Goal: Task Accomplishment & Management: Manage account settings

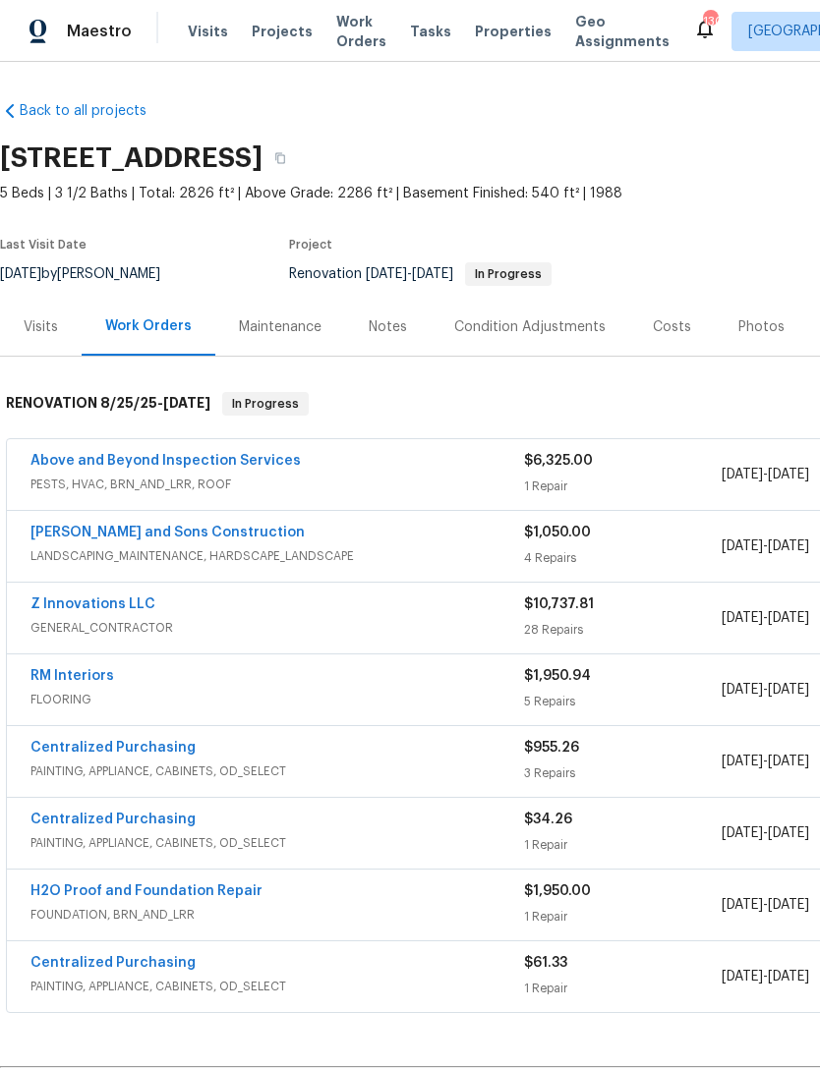
click at [86, 460] on link "Above and Beyond Inspection Services" at bounding box center [165, 461] width 270 height 14
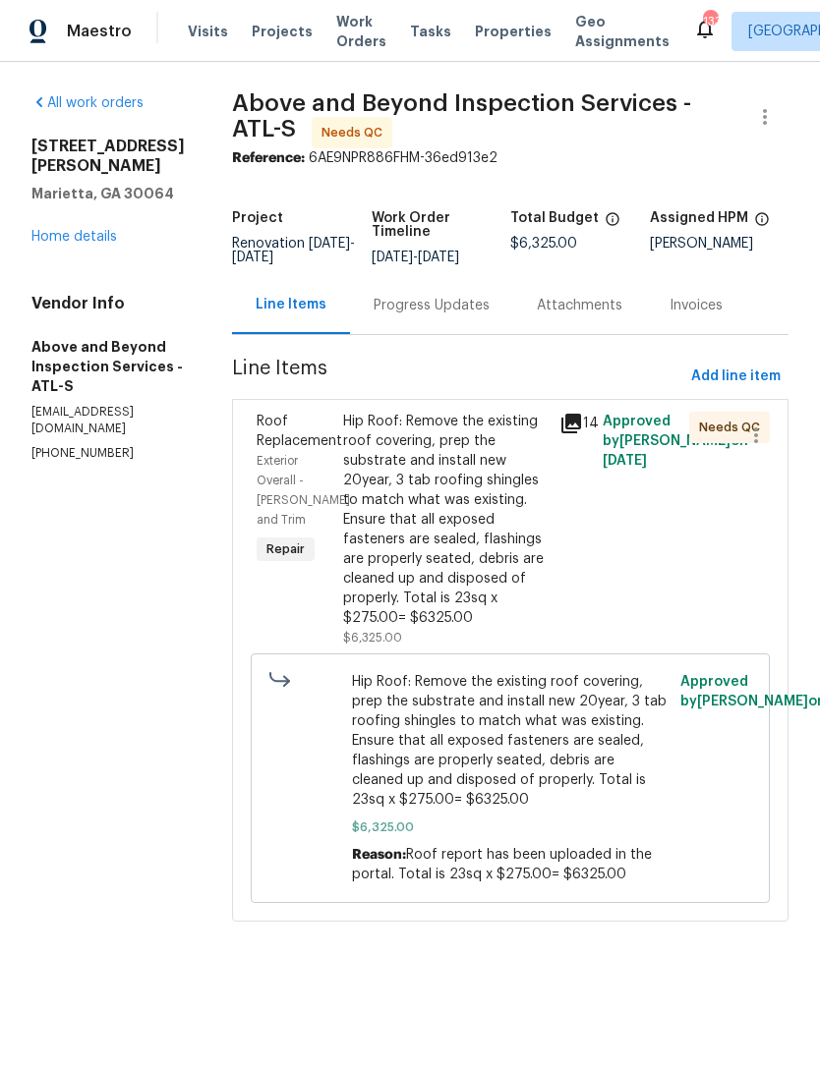
click at [461, 313] on div "Progress Updates" at bounding box center [431, 306] width 116 height 20
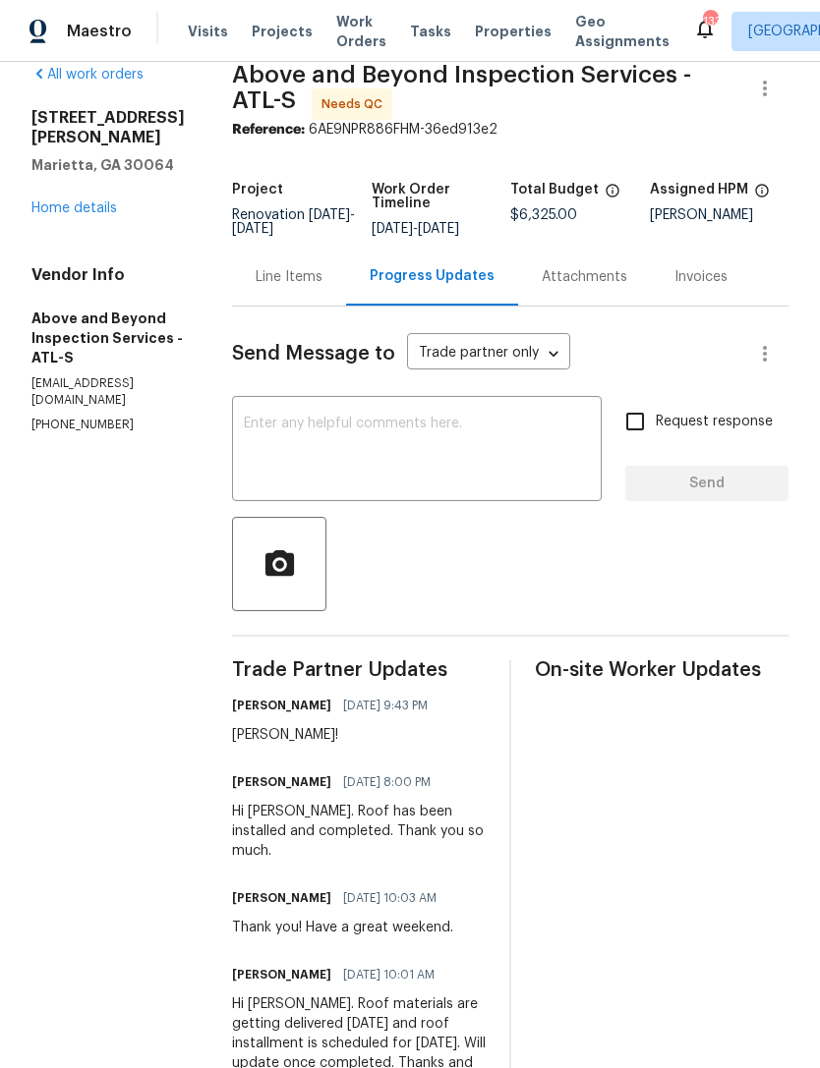
scroll to position [22, 0]
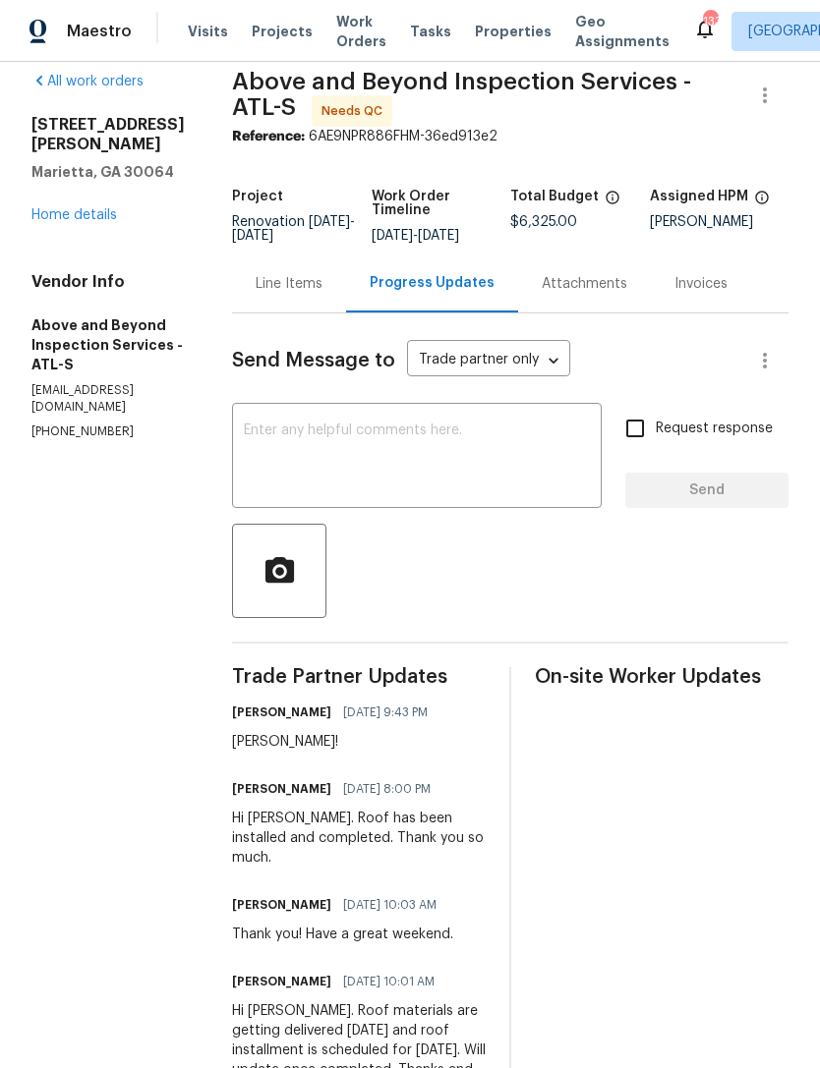
click at [322, 294] on div "Line Items" at bounding box center [289, 284] width 67 height 20
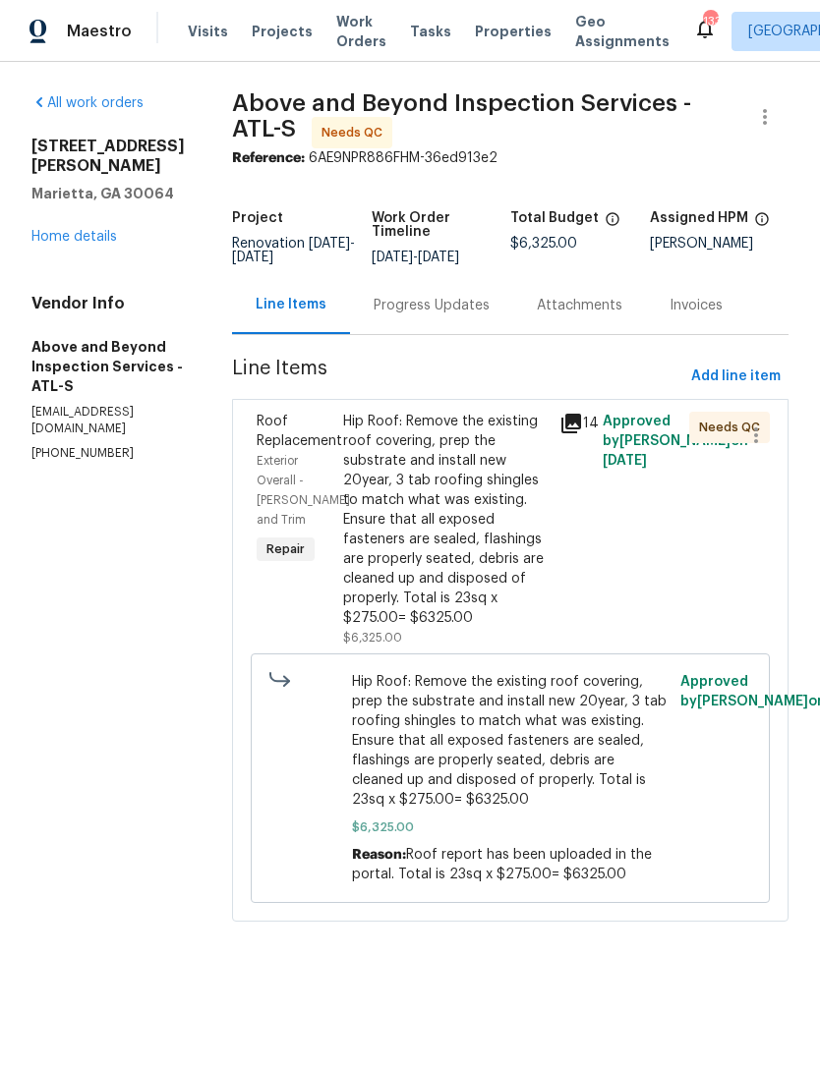
click at [342, 448] on span "Roof Replacement" at bounding box center [300, 431] width 86 height 33
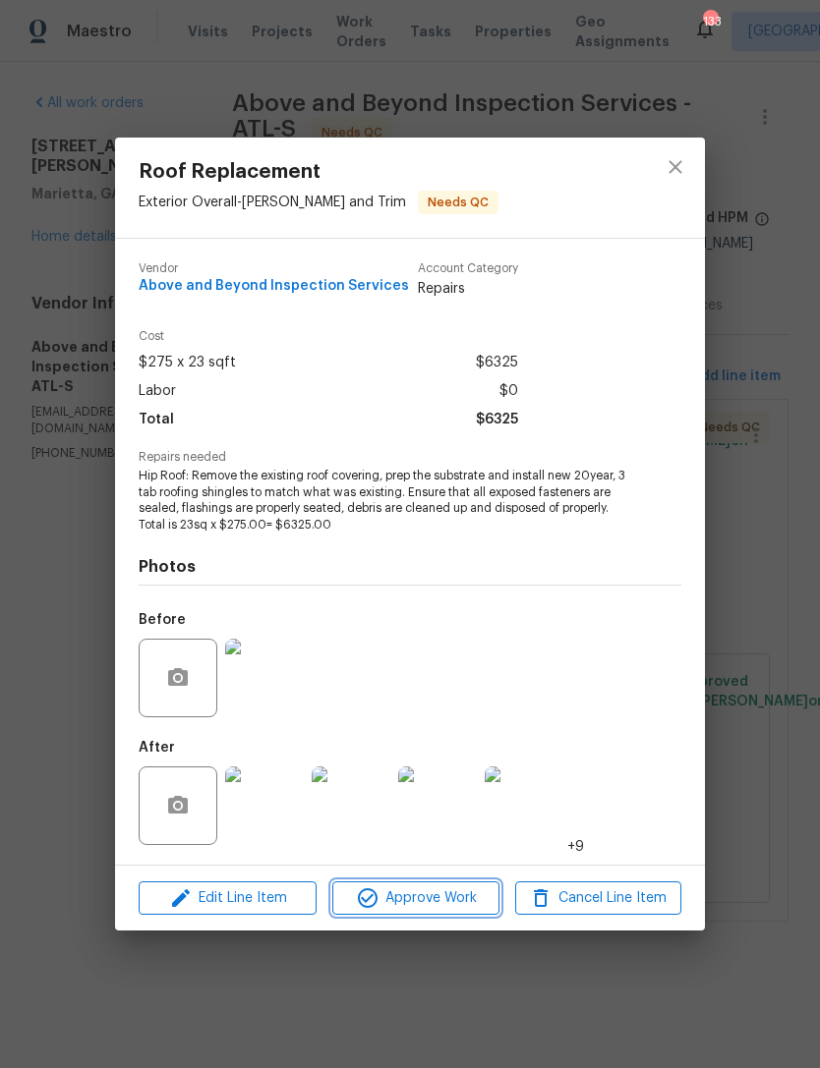
click at [427, 900] on span "Approve Work" at bounding box center [415, 898] width 154 height 25
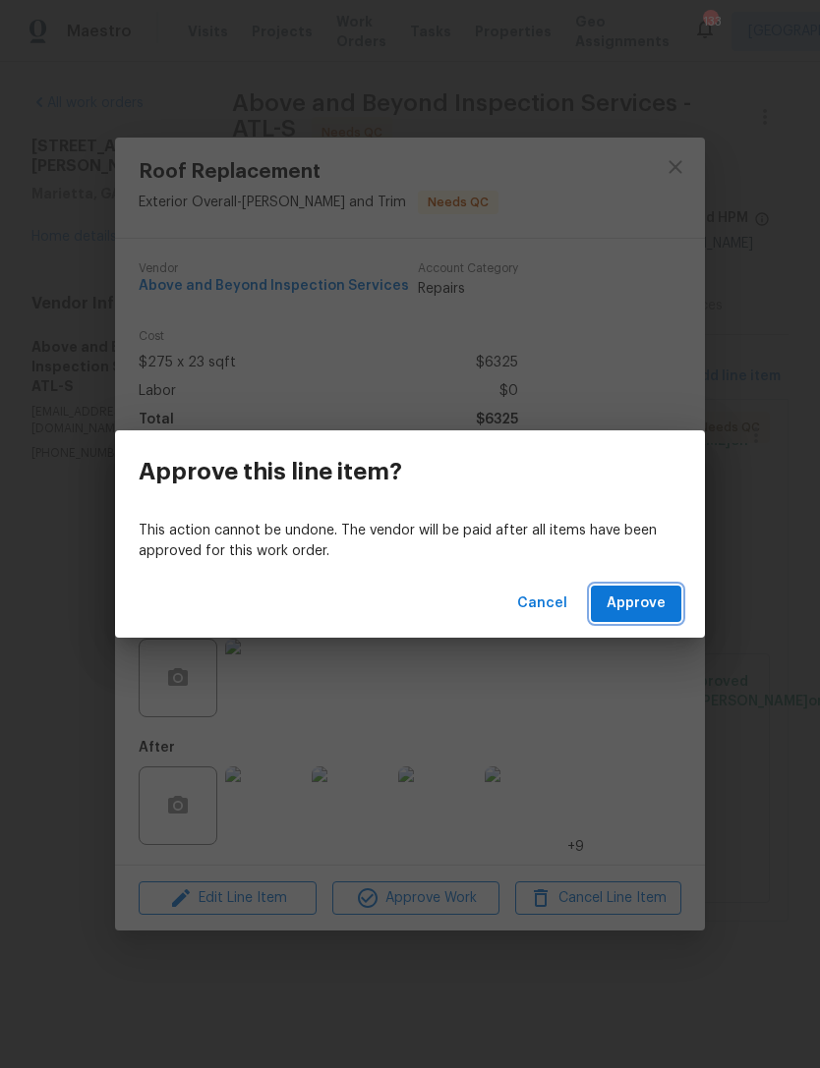
click at [645, 607] on span "Approve" at bounding box center [635, 604] width 59 height 25
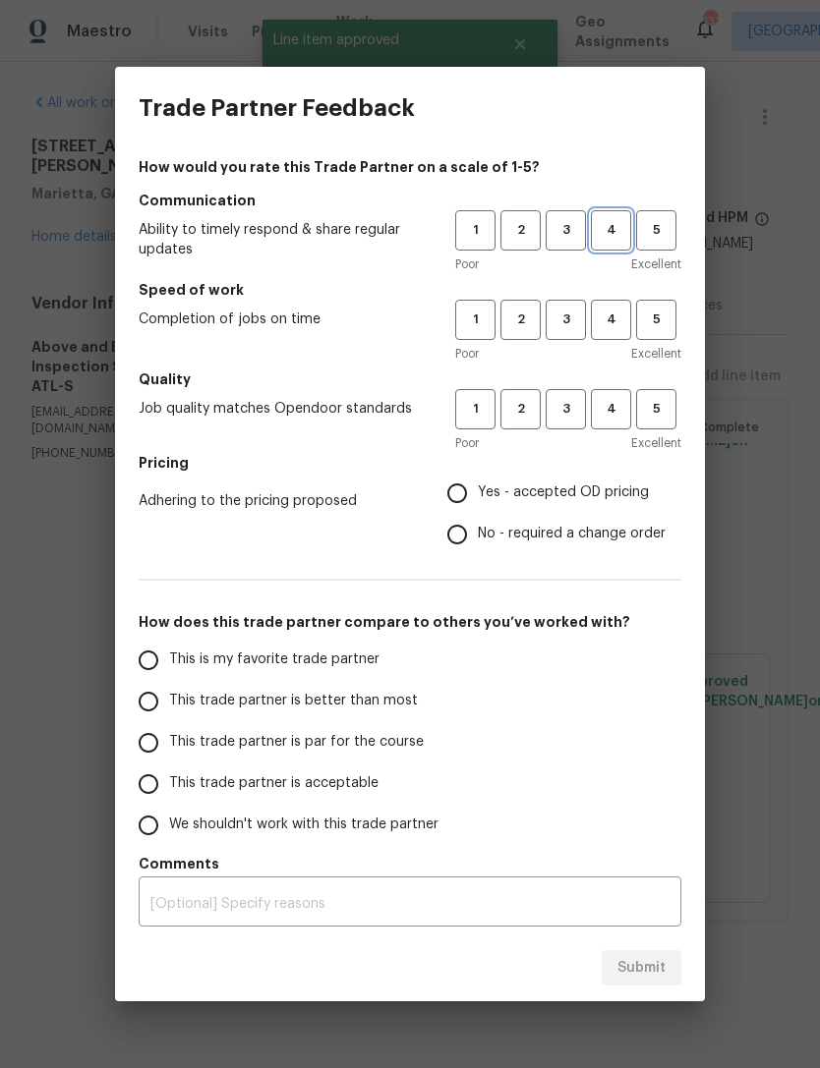
click at [610, 226] on span "4" at bounding box center [611, 230] width 36 height 23
click at [610, 310] on span "4" at bounding box center [611, 320] width 36 height 23
click at [618, 408] on span "4" at bounding box center [611, 409] width 36 height 23
click at [461, 487] on input "Yes - accepted OD pricing" at bounding box center [456, 493] width 41 height 41
radio input "true"
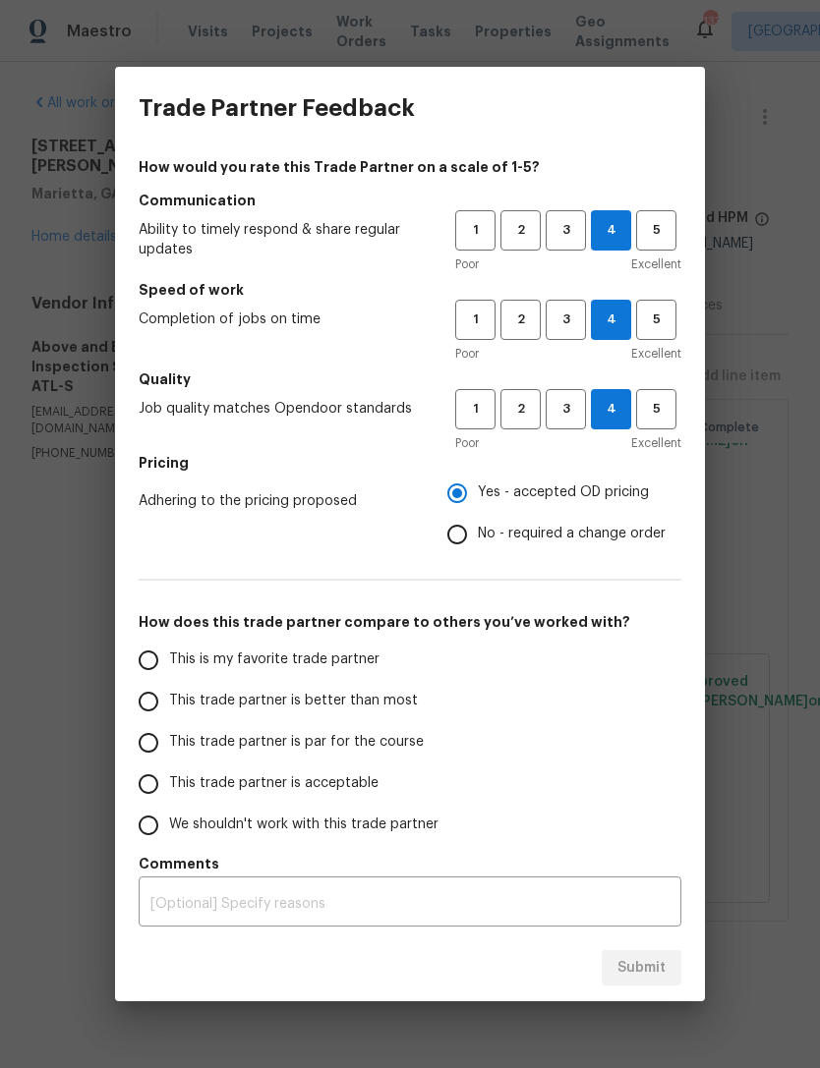
click at [148, 796] on input "This trade partner is acceptable" at bounding box center [148, 784] width 41 height 41
click at [640, 961] on span "Submit" at bounding box center [641, 968] width 48 height 25
radio input "true"
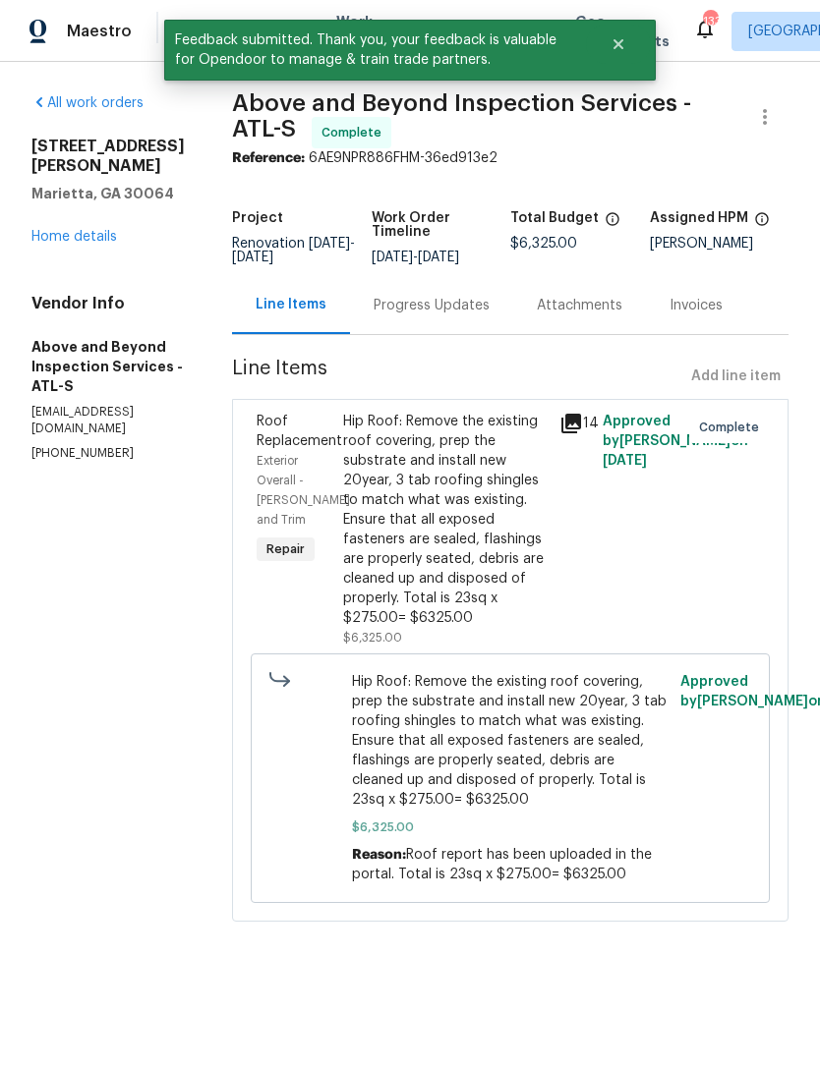
click at [86, 230] on link "Home details" at bounding box center [74, 237] width 86 height 14
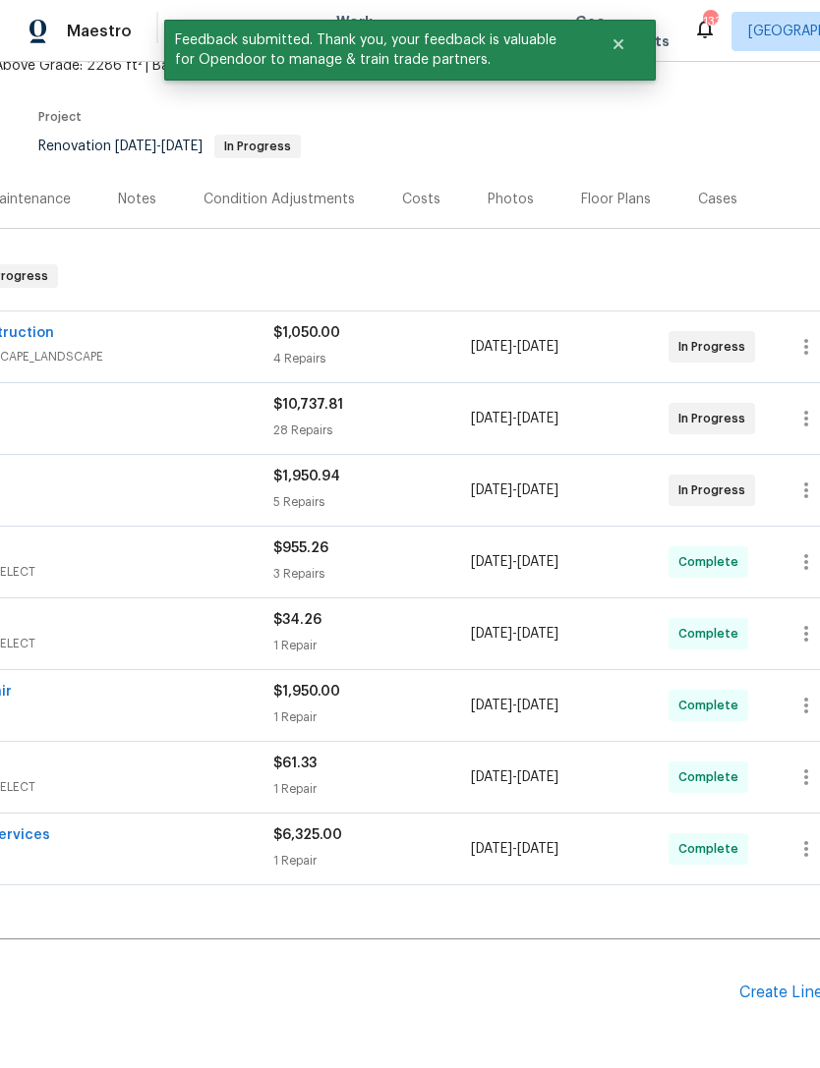
scroll to position [122, 235]
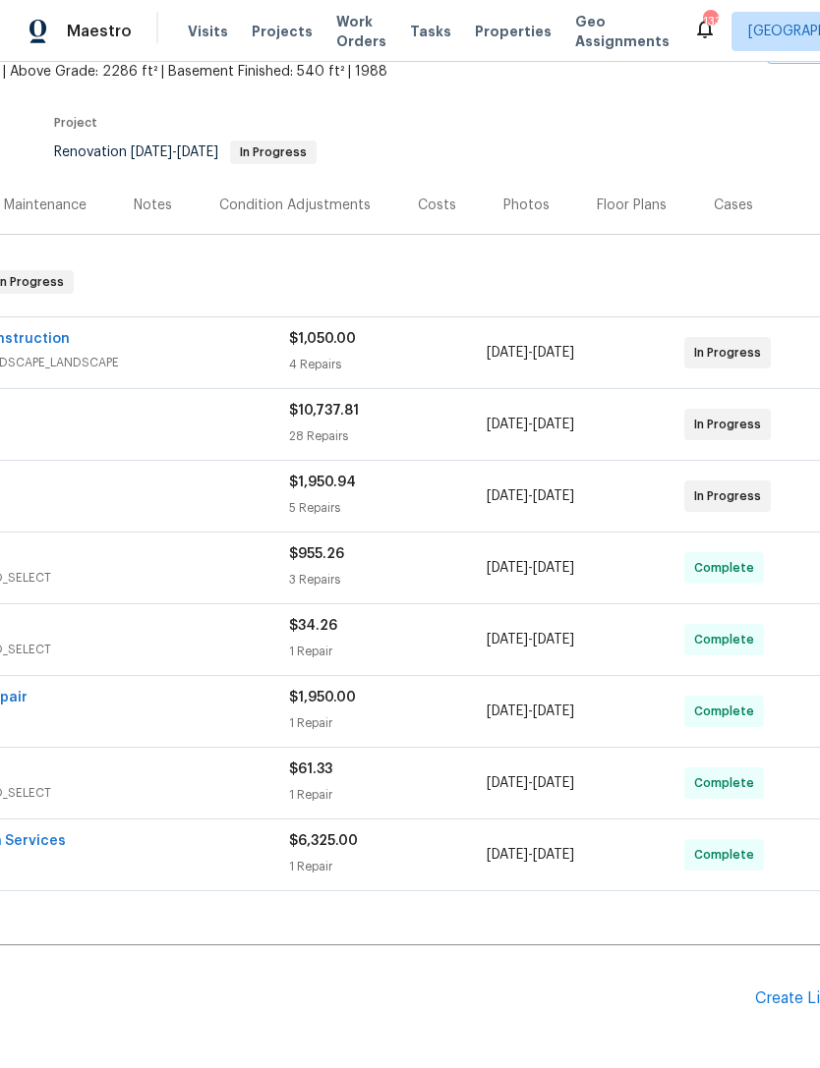
click at [419, 214] on div "Costs" at bounding box center [437, 206] width 38 height 20
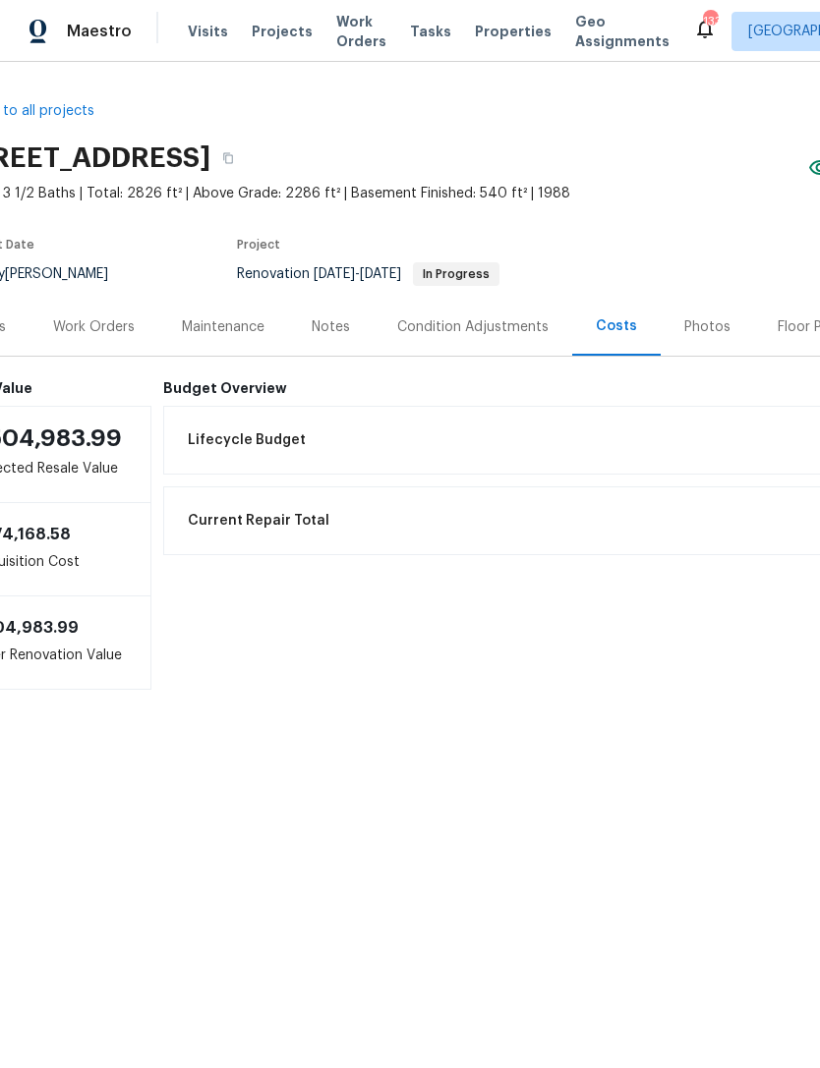
scroll to position [0, 50]
click at [115, 341] on div "Work Orders" at bounding box center [95, 327] width 129 height 58
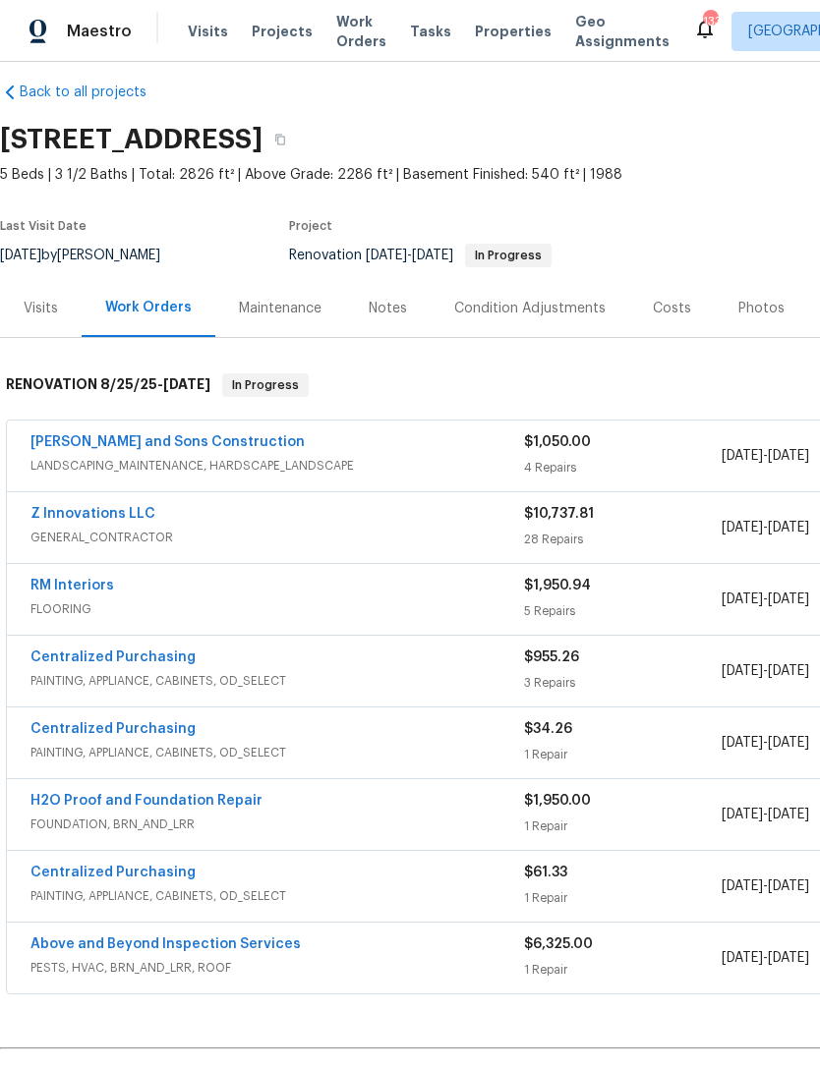
scroll to position [22, 0]
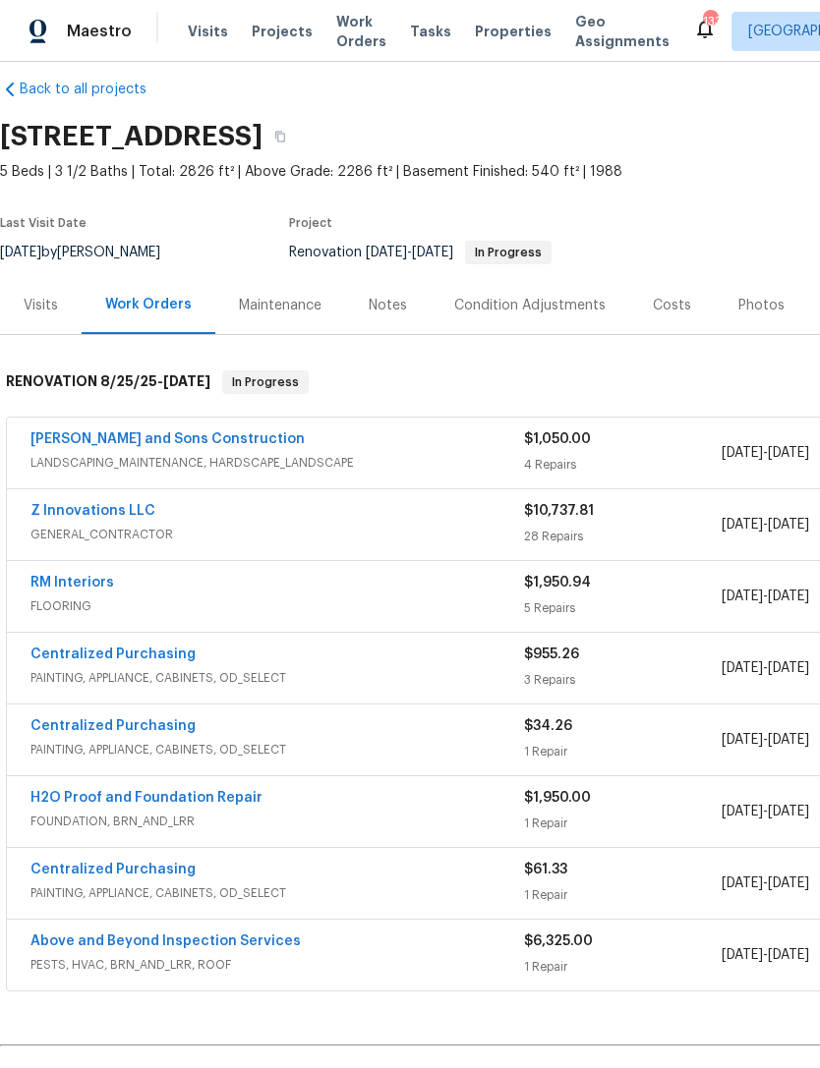
click at [350, 444] on div "[PERSON_NAME] and Sons Construction" at bounding box center [276, 441] width 493 height 24
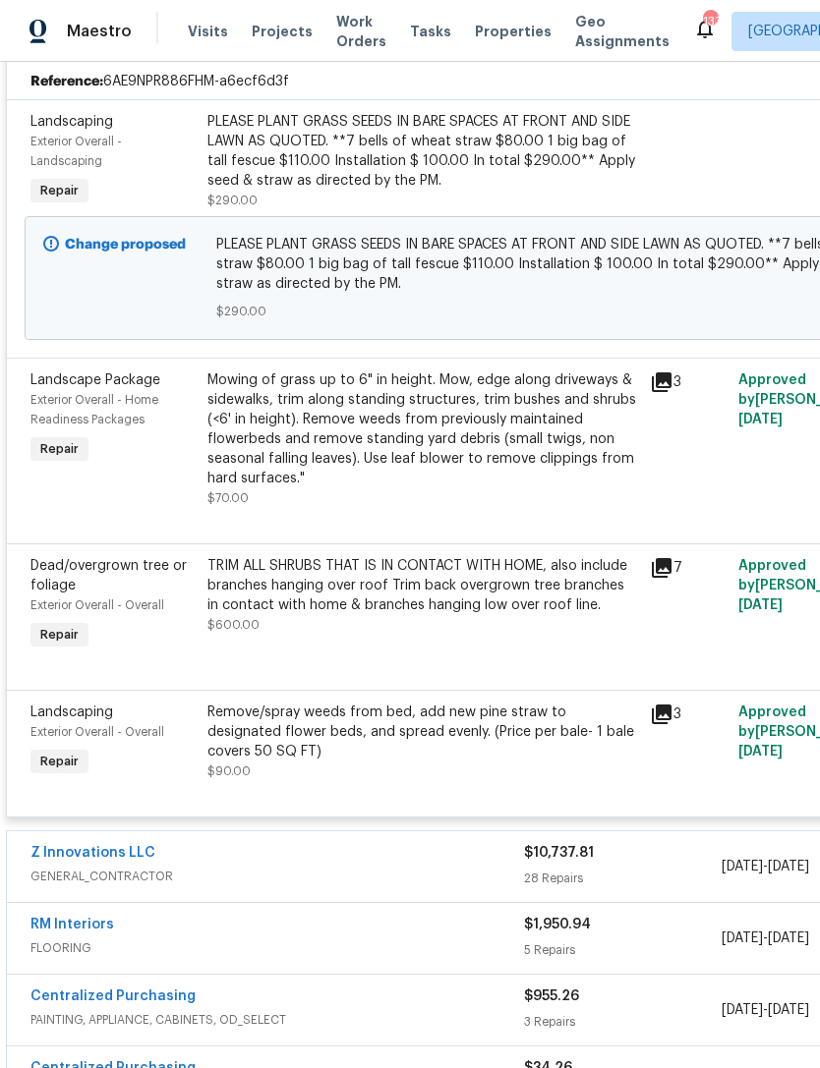
scroll to position [461, 0]
click at [663, 723] on icon at bounding box center [662, 715] width 20 height 20
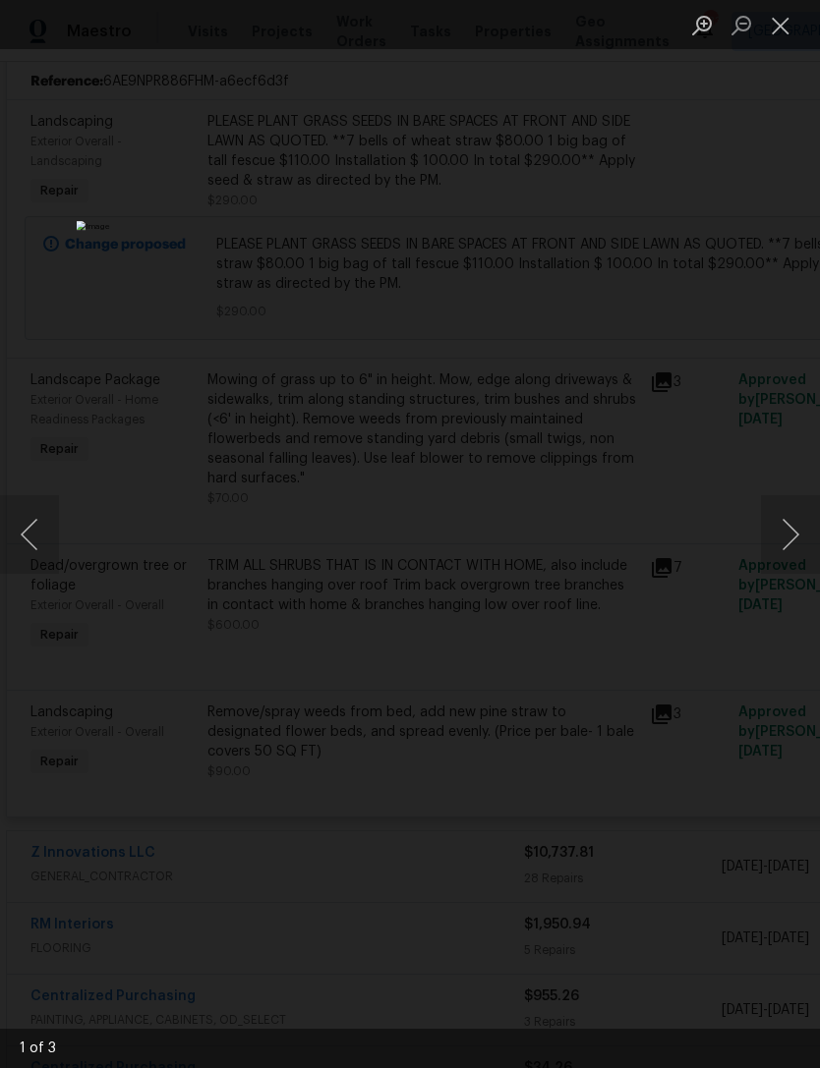
click at [785, 526] on button "Next image" at bounding box center [790, 534] width 59 height 79
click at [782, 539] on button "Next image" at bounding box center [790, 534] width 59 height 79
click at [772, 549] on button "Next image" at bounding box center [790, 534] width 59 height 79
click at [775, 561] on button "Next image" at bounding box center [790, 534] width 59 height 79
click at [785, 24] on button "Close lightbox" at bounding box center [780, 25] width 39 height 34
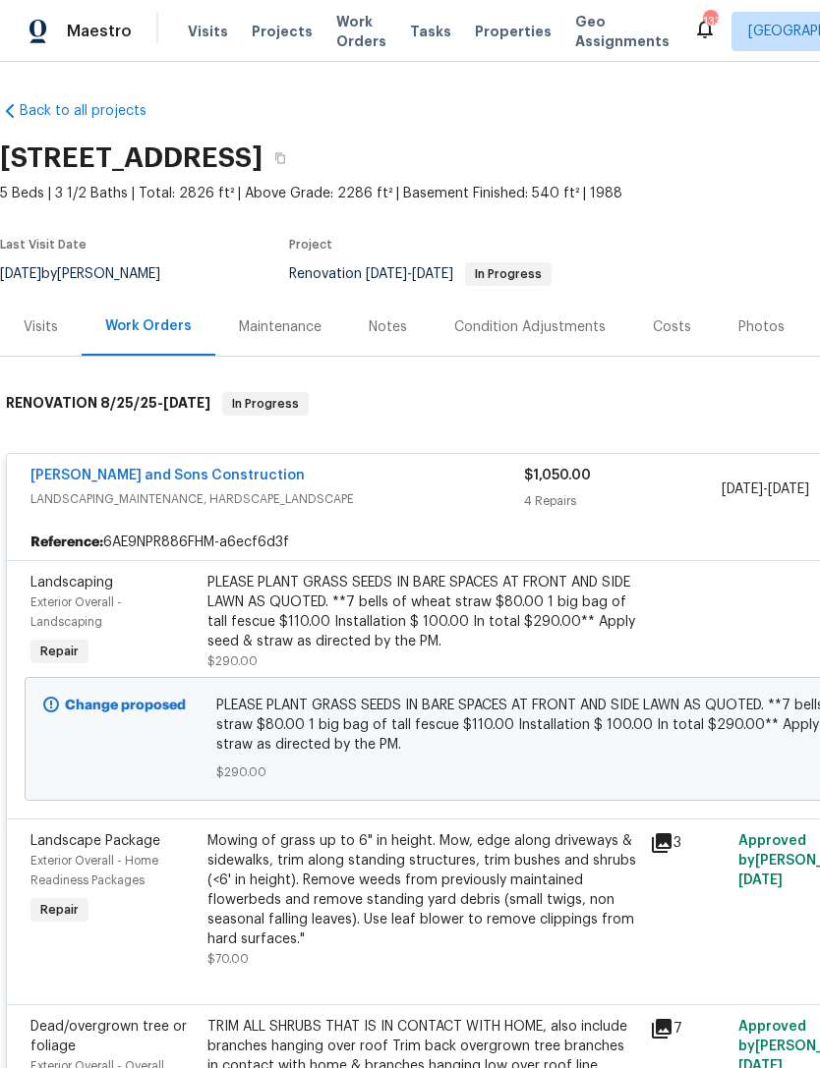
scroll to position [0, 0]
click at [47, 331] on div "Visits" at bounding box center [41, 327] width 34 height 20
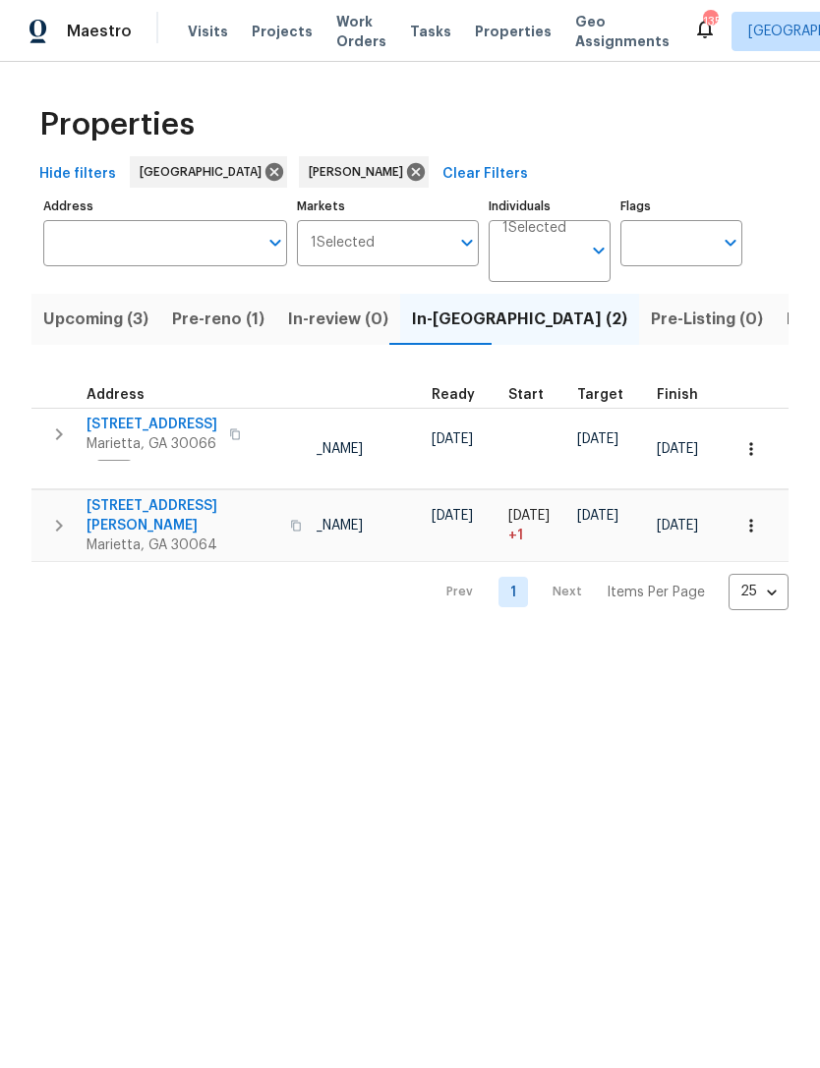
click at [786, 327] on span "Listed (12)" at bounding box center [826, 320] width 81 height 28
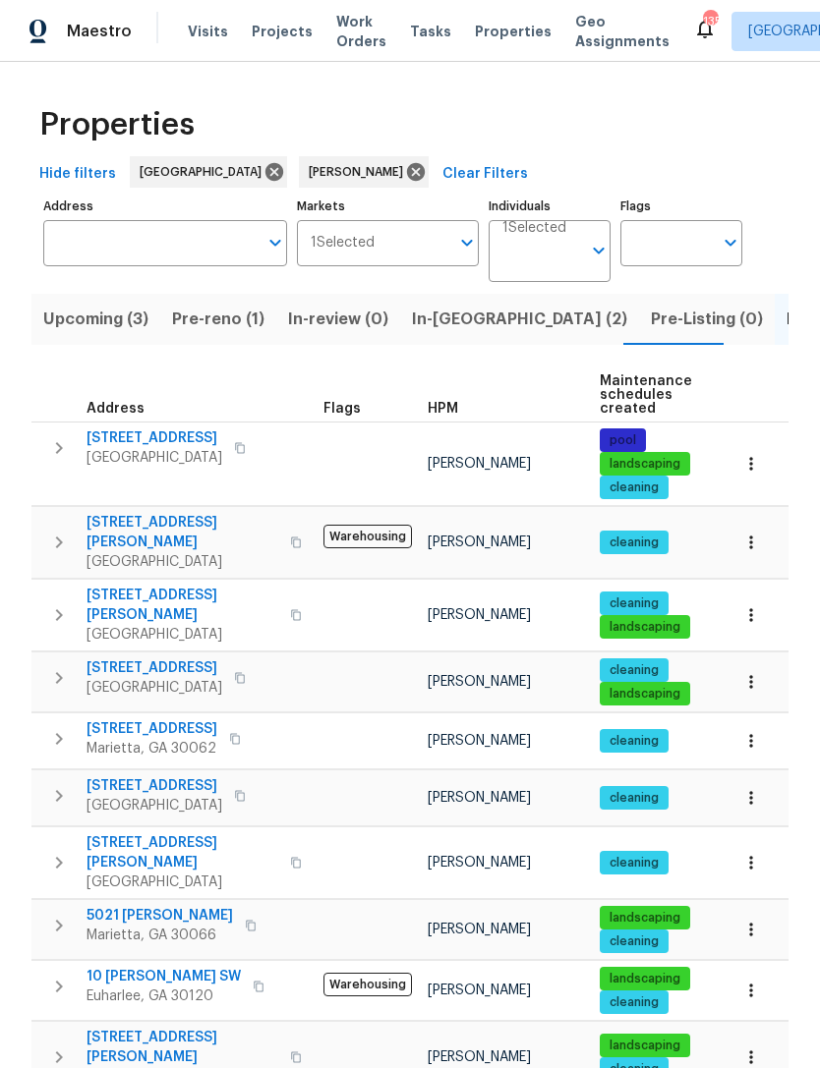
click at [131, 589] on span "4190 Haynes Mill Ct NW" at bounding box center [182, 605] width 192 height 39
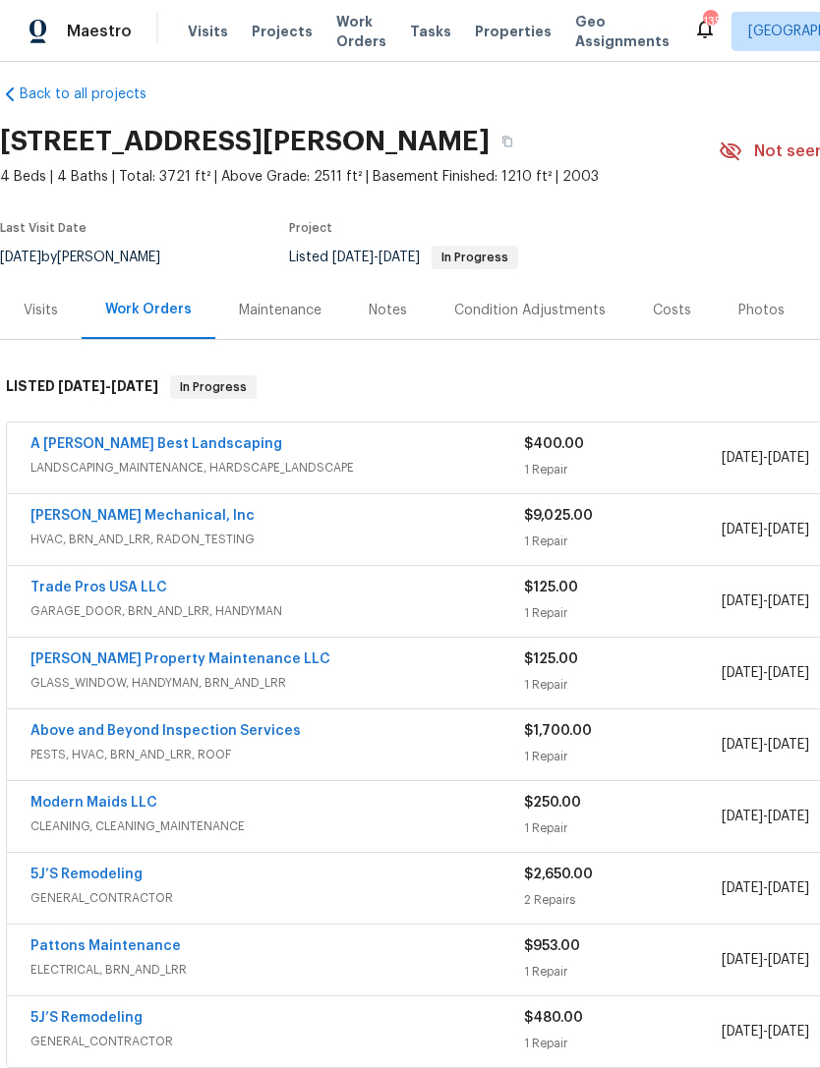
scroll to position [17, 0]
click at [71, 449] on link "A Lopez Best Landscaping" at bounding box center [156, 444] width 252 height 14
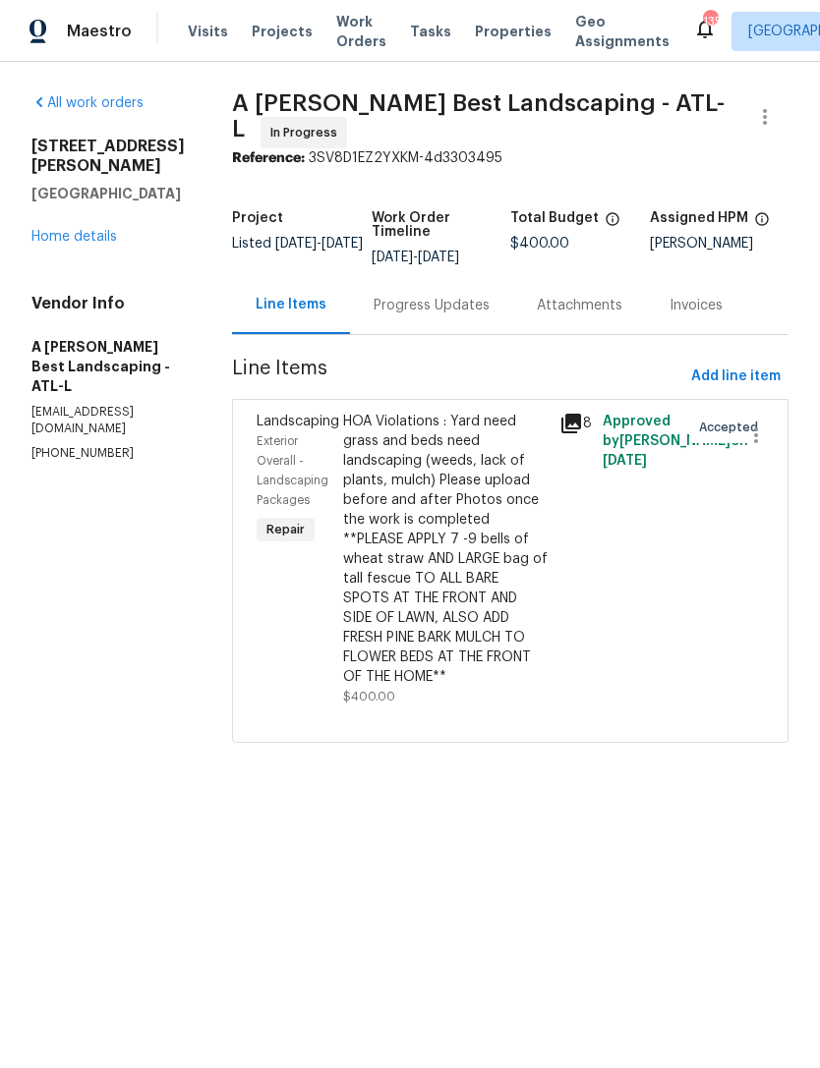
click at [438, 311] on div "Progress Updates" at bounding box center [431, 306] width 116 height 20
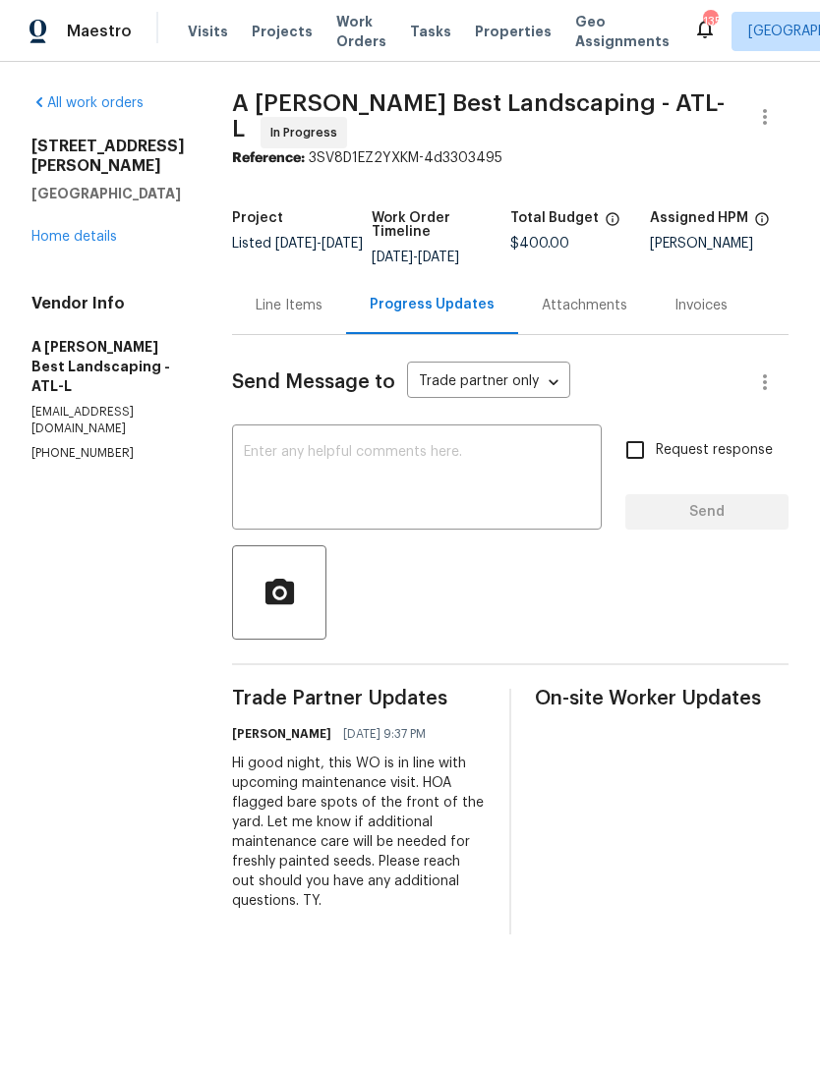
click at [322, 315] on div "Line Items" at bounding box center [289, 306] width 67 height 20
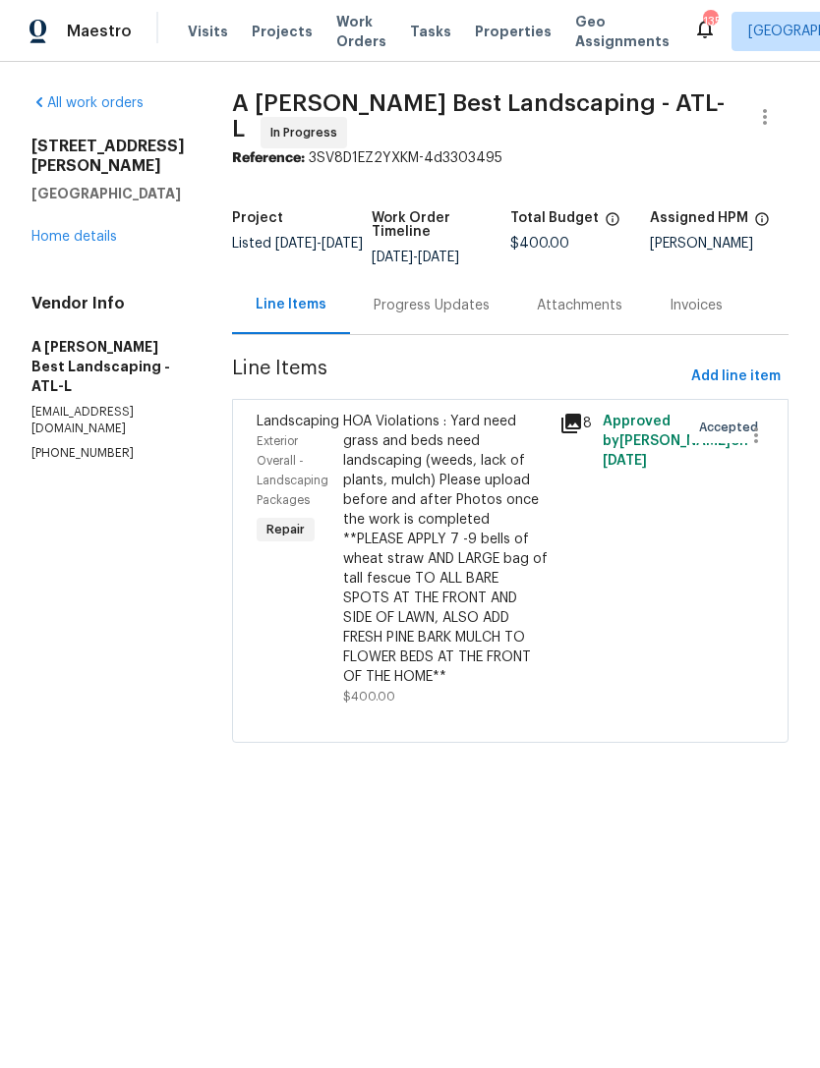
click at [328, 452] on span "Exterior Overall - Landscaping Packages" at bounding box center [293, 470] width 72 height 71
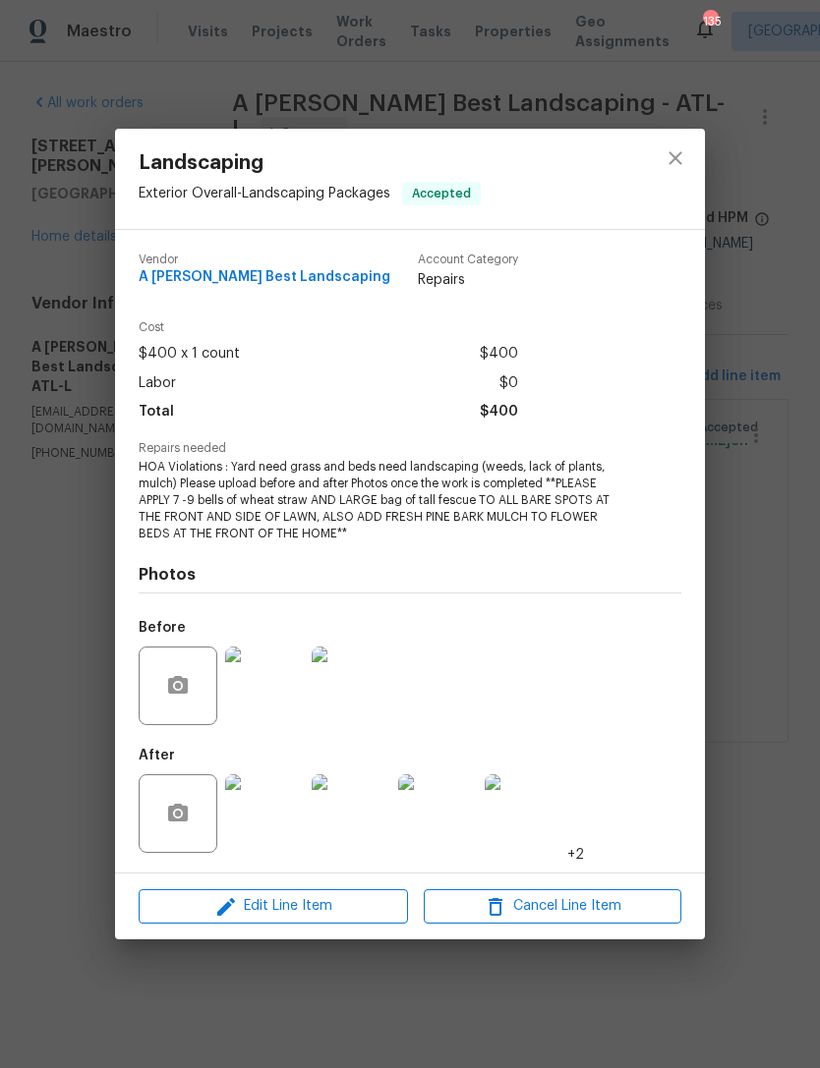
click at [268, 813] on img at bounding box center [264, 813] width 79 height 79
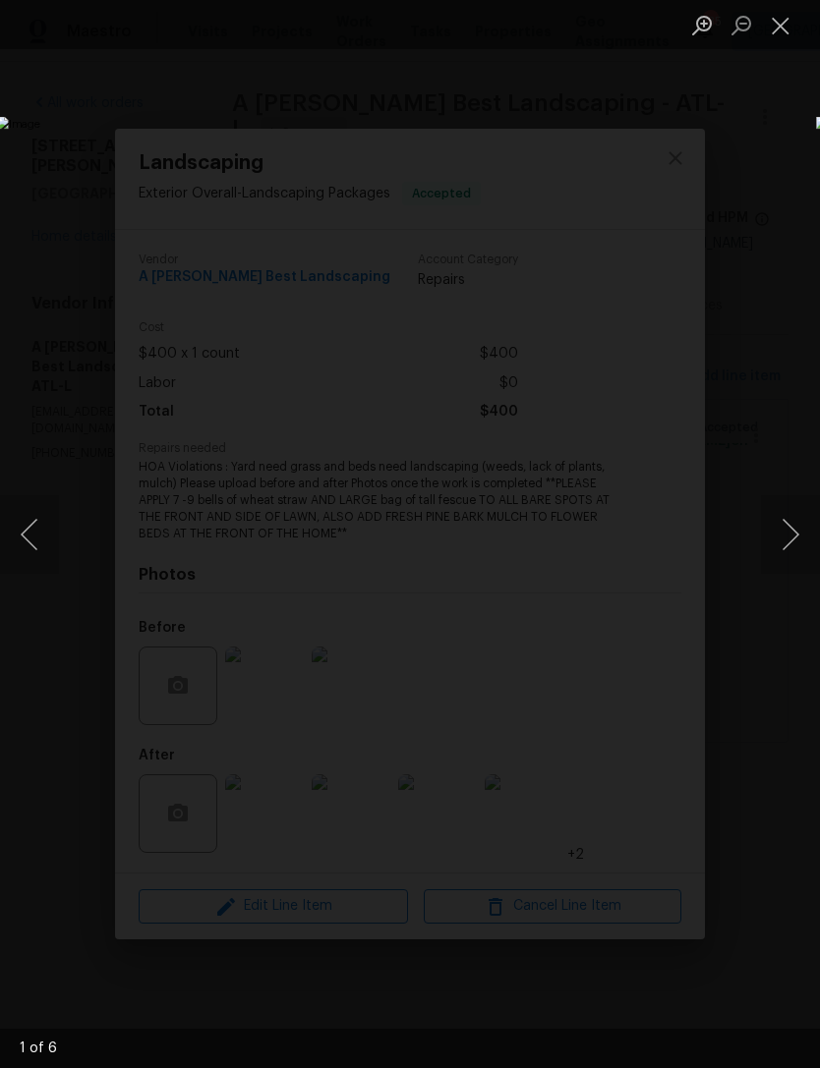
click at [774, 527] on button "Next image" at bounding box center [790, 534] width 59 height 79
click at [786, 515] on button "Next image" at bounding box center [790, 534] width 59 height 79
click at [781, 521] on button "Next image" at bounding box center [790, 534] width 59 height 79
click at [776, 518] on button "Next image" at bounding box center [790, 534] width 59 height 79
click at [781, 528] on button "Next image" at bounding box center [790, 534] width 59 height 79
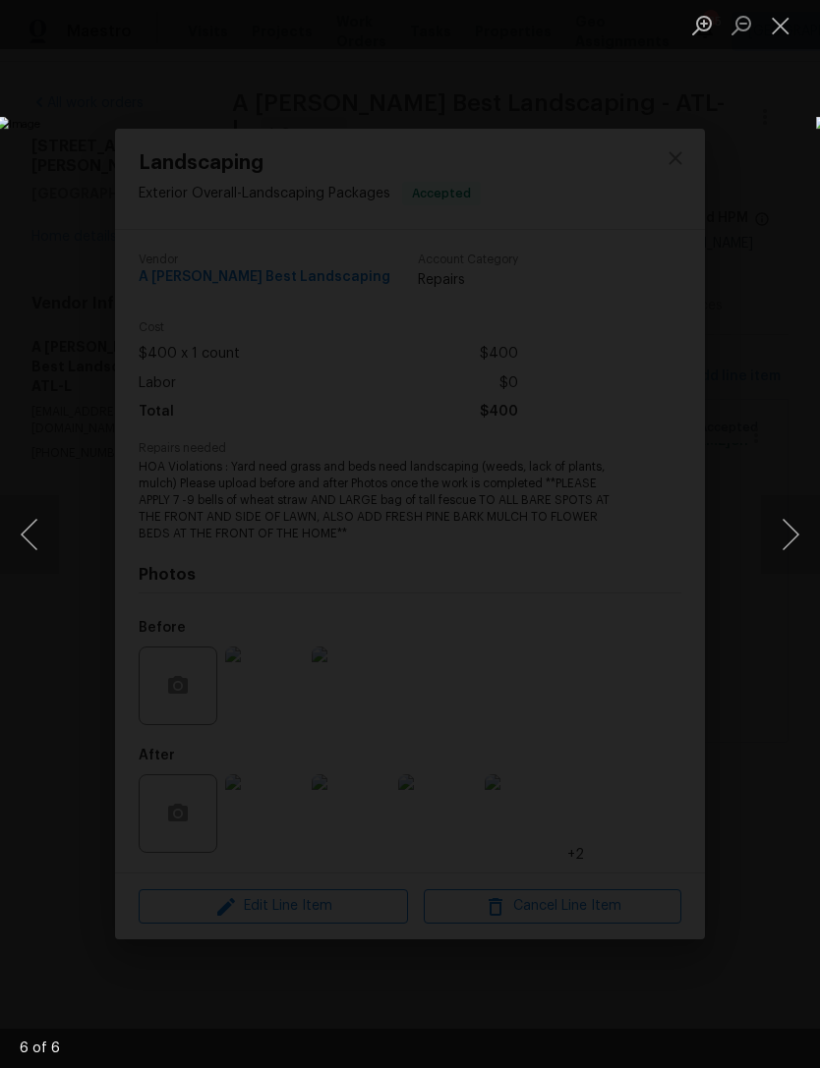
click at [783, 529] on button "Next image" at bounding box center [790, 534] width 59 height 79
click at [775, 536] on button "Next image" at bounding box center [790, 534] width 59 height 79
click at [778, 28] on button "Close lightbox" at bounding box center [780, 25] width 39 height 34
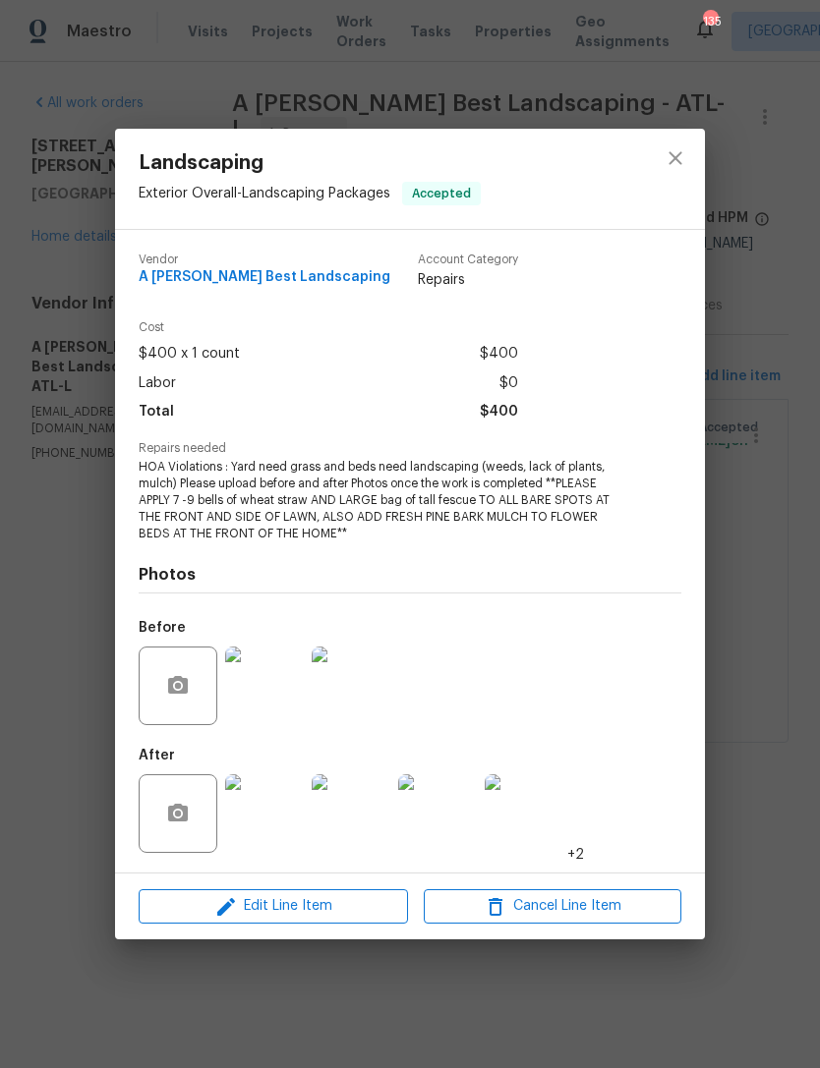
click at [272, 817] on img at bounding box center [264, 813] width 79 height 79
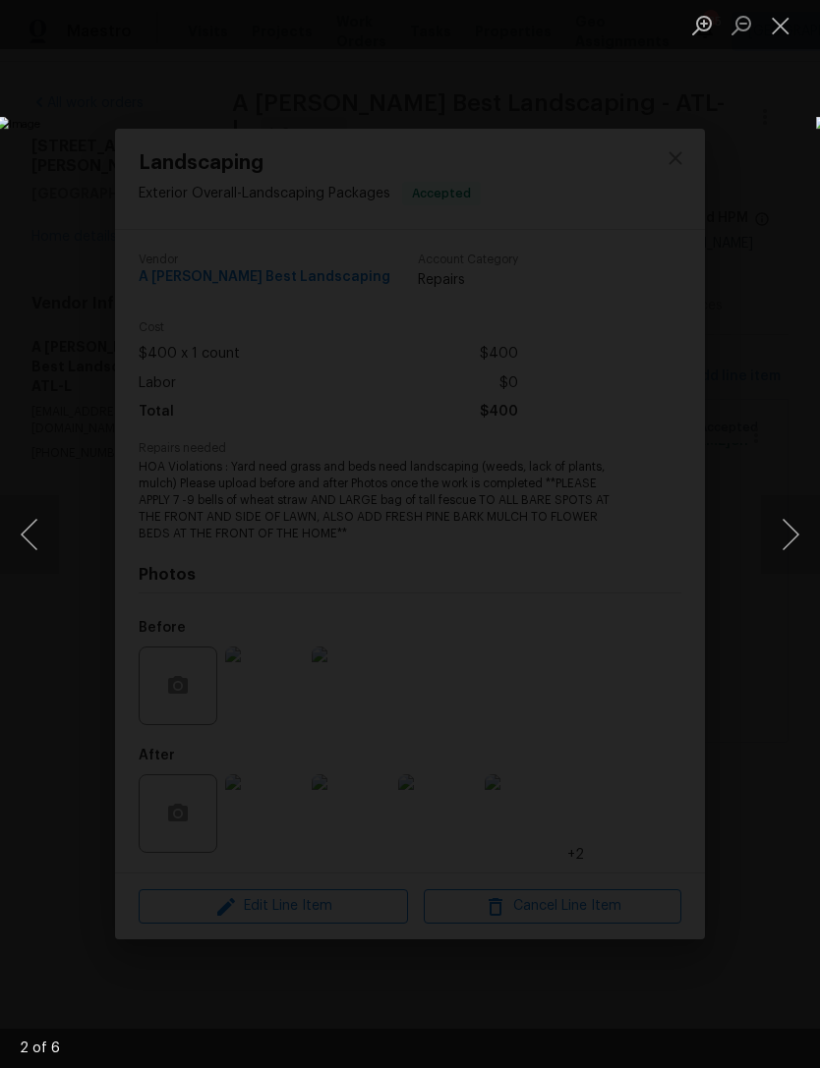
click at [788, 521] on button "Next image" at bounding box center [790, 534] width 59 height 79
click at [785, 523] on button "Next image" at bounding box center [790, 534] width 59 height 79
click at [784, 524] on button "Next image" at bounding box center [790, 534] width 59 height 79
click at [778, 529] on button "Next image" at bounding box center [790, 534] width 59 height 79
click at [786, 514] on button "Next image" at bounding box center [790, 534] width 59 height 79
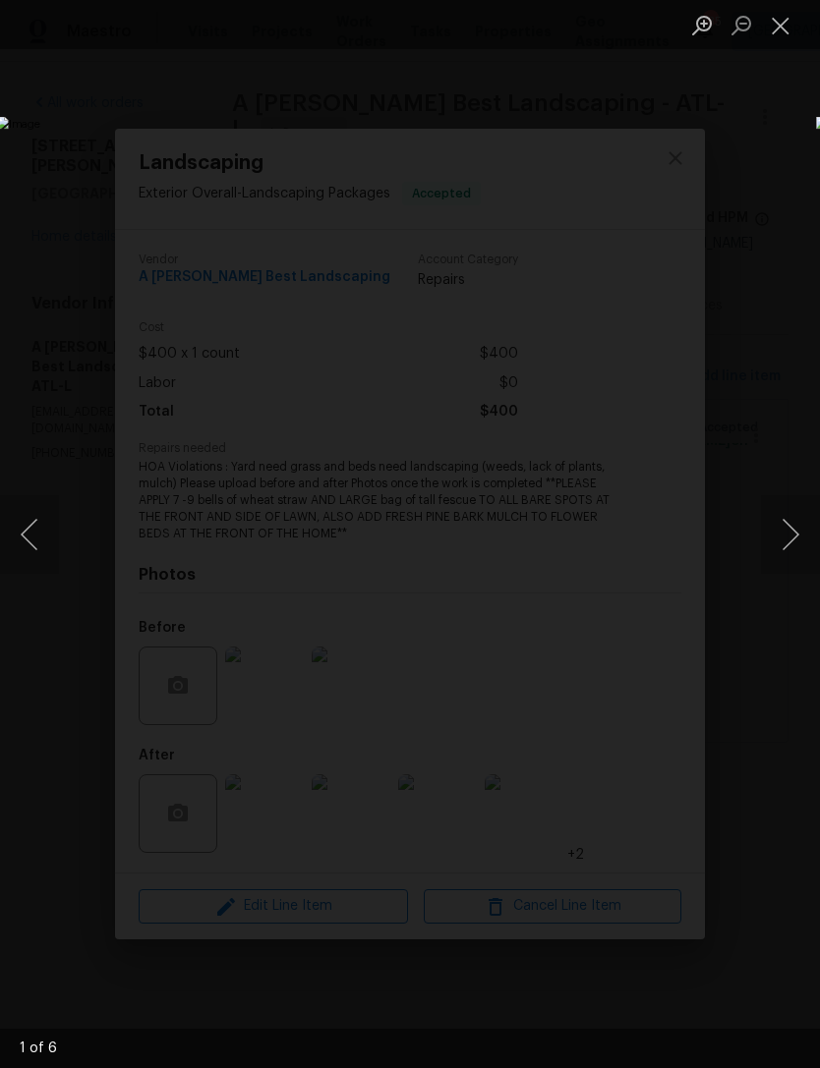
click at [784, 513] on button "Next image" at bounding box center [790, 534] width 59 height 79
click at [783, 514] on button "Next image" at bounding box center [790, 534] width 59 height 79
click at [786, 524] on button "Next image" at bounding box center [790, 534] width 59 height 79
click at [788, 529] on button "Next image" at bounding box center [790, 534] width 59 height 79
click at [787, 529] on button "Next image" at bounding box center [790, 534] width 59 height 79
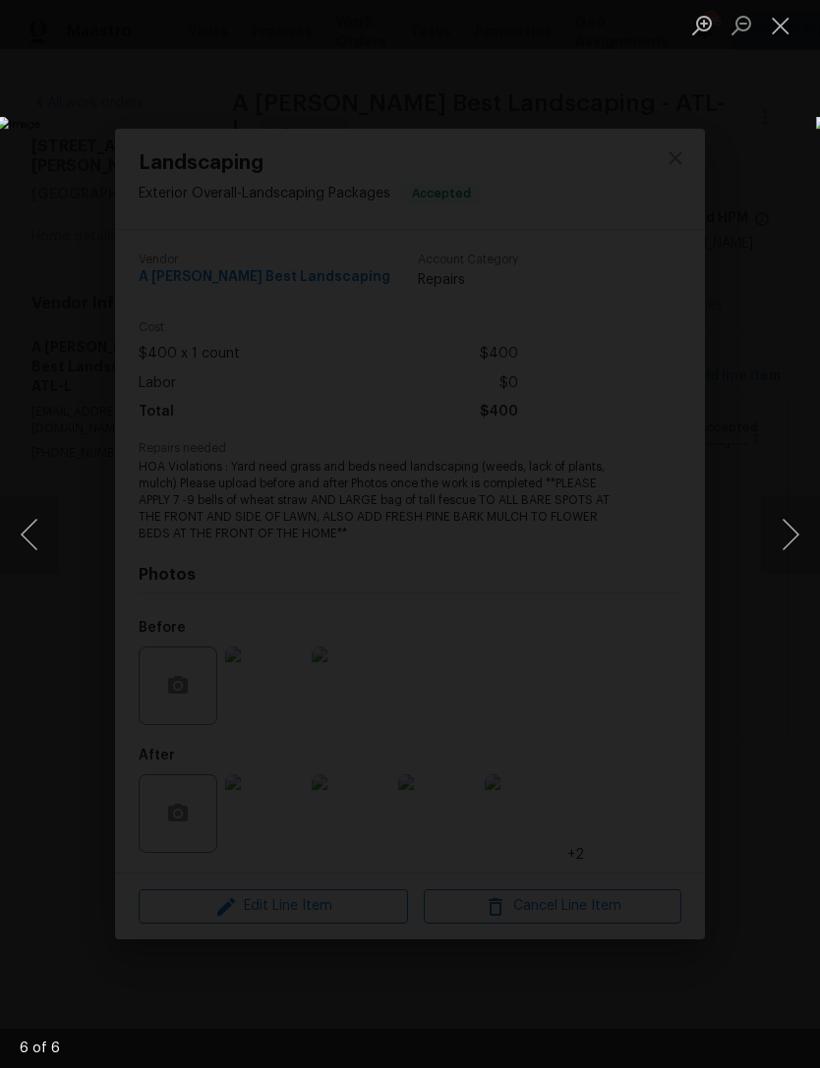
click at [782, 27] on button "Close lightbox" at bounding box center [780, 25] width 39 height 34
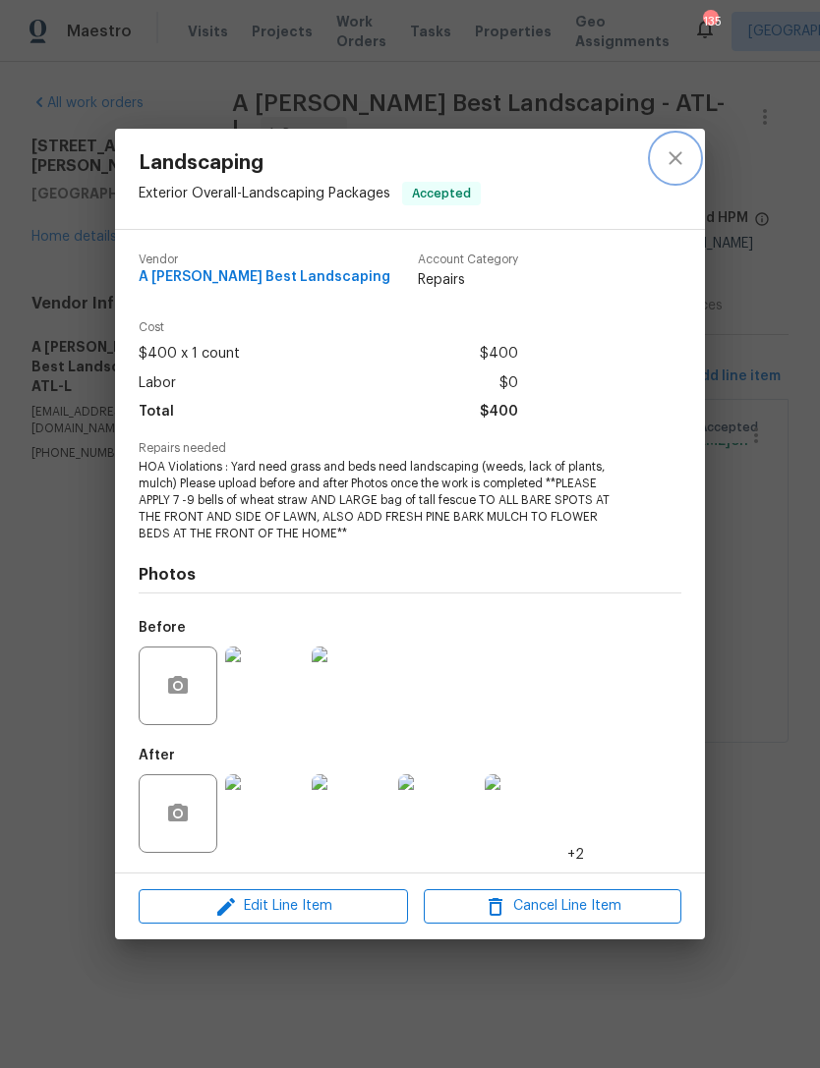
click at [675, 160] on icon "close" at bounding box center [675, 158] width 24 height 24
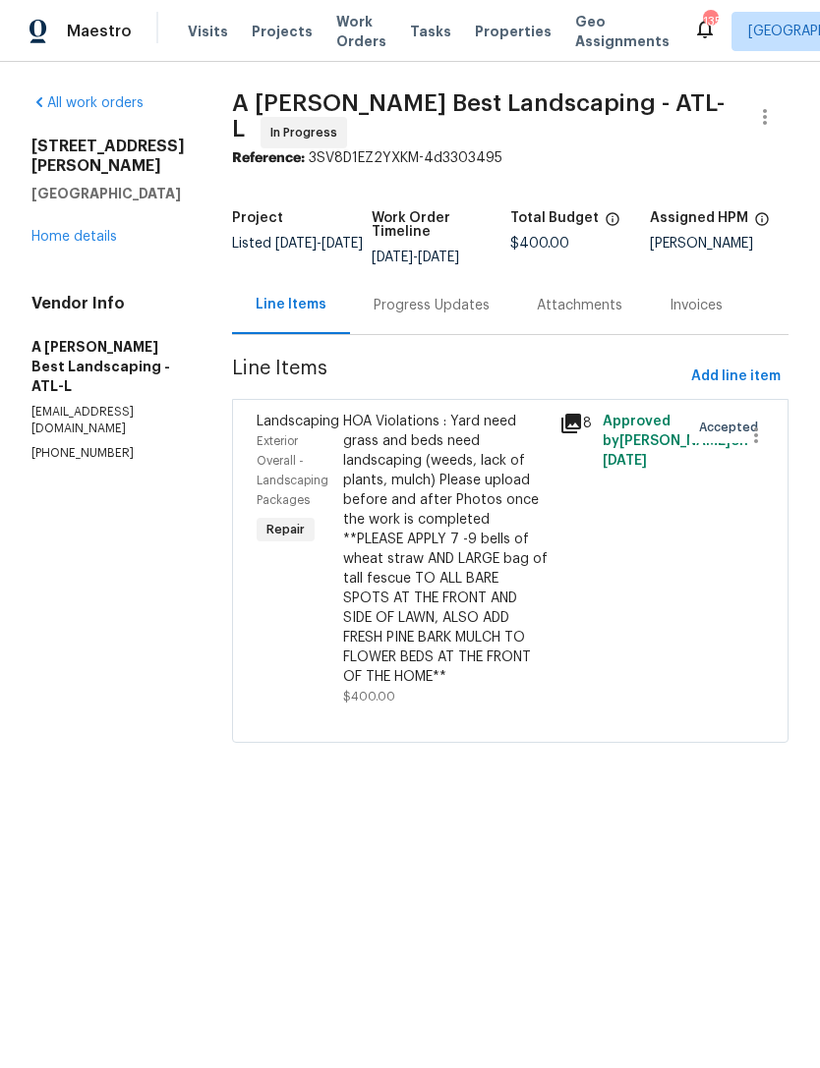
click at [81, 230] on link "Home details" at bounding box center [74, 237] width 86 height 14
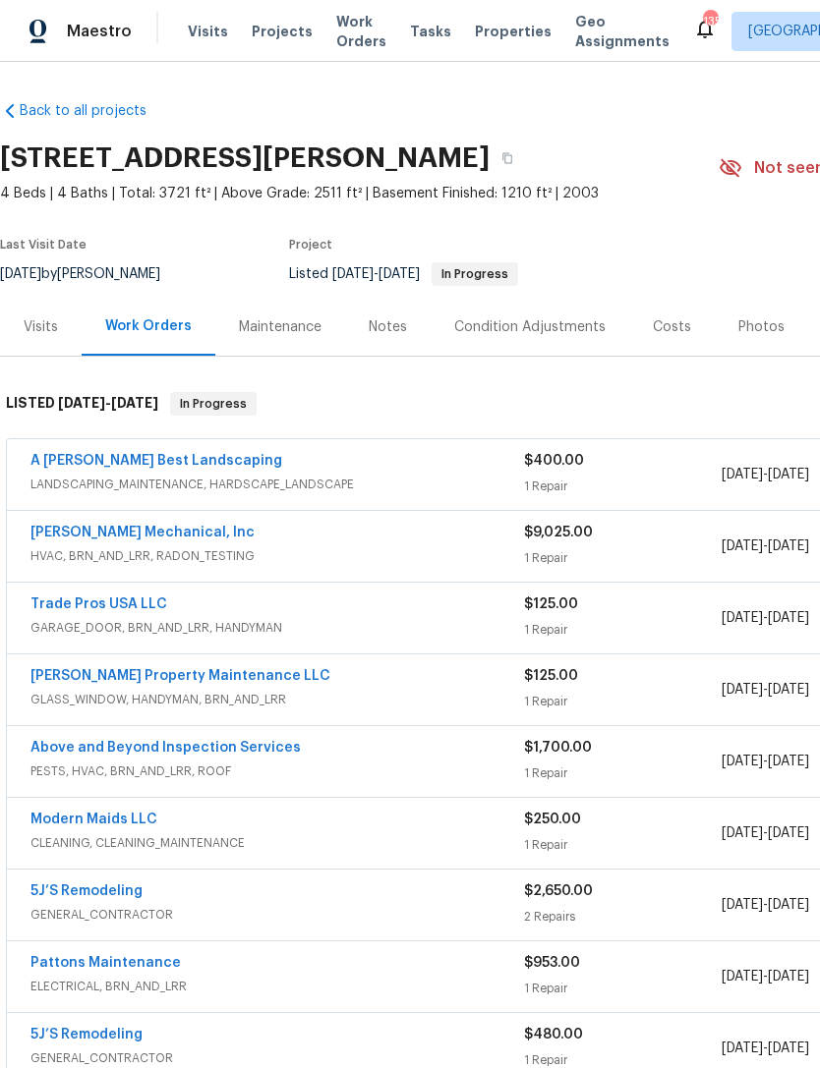
click at [55, 456] on link "A Lopez Best Landscaping" at bounding box center [156, 461] width 252 height 14
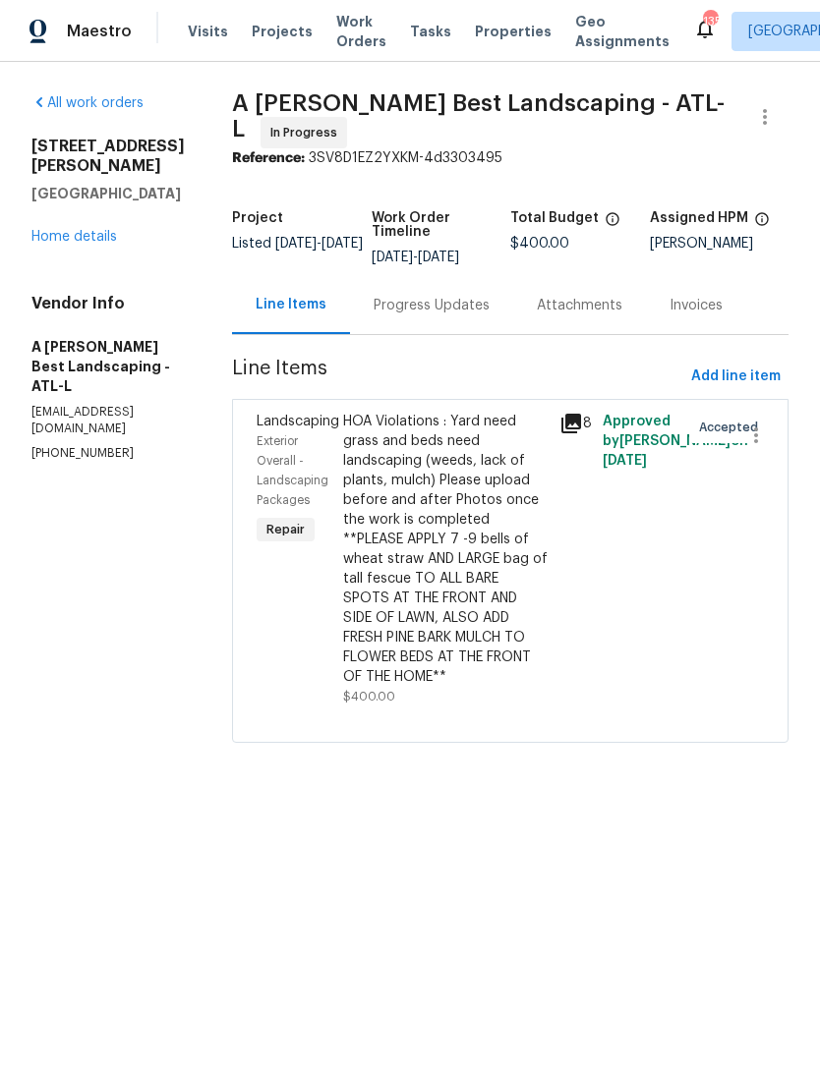
click at [450, 315] on div "Progress Updates" at bounding box center [431, 306] width 116 height 20
